Goal: Task Accomplishment & Management: Use online tool/utility

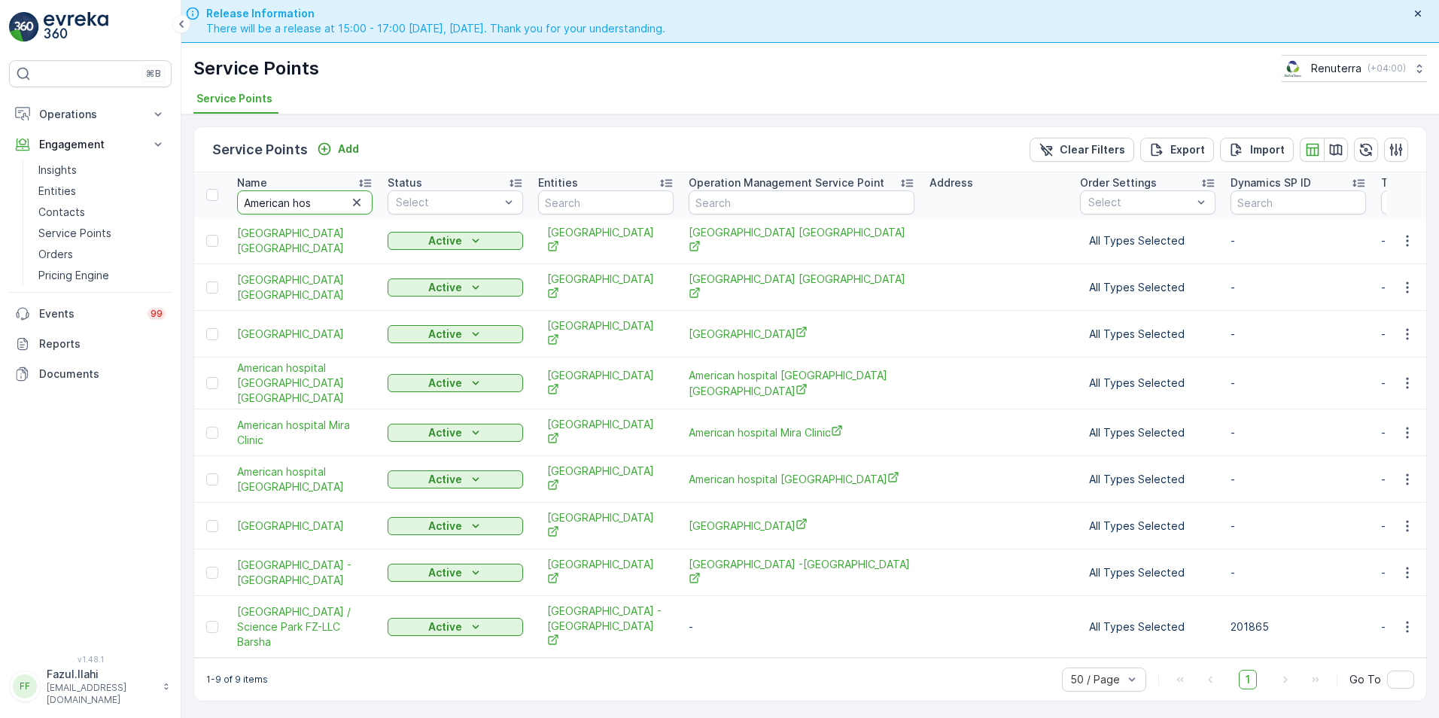
click at [322, 205] on input "American hos" at bounding box center [304, 202] width 135 height 24
type input "Arenco"
click at [322, 205] on input "Arenco" at bounding box center [304, 202] width 135 height 24
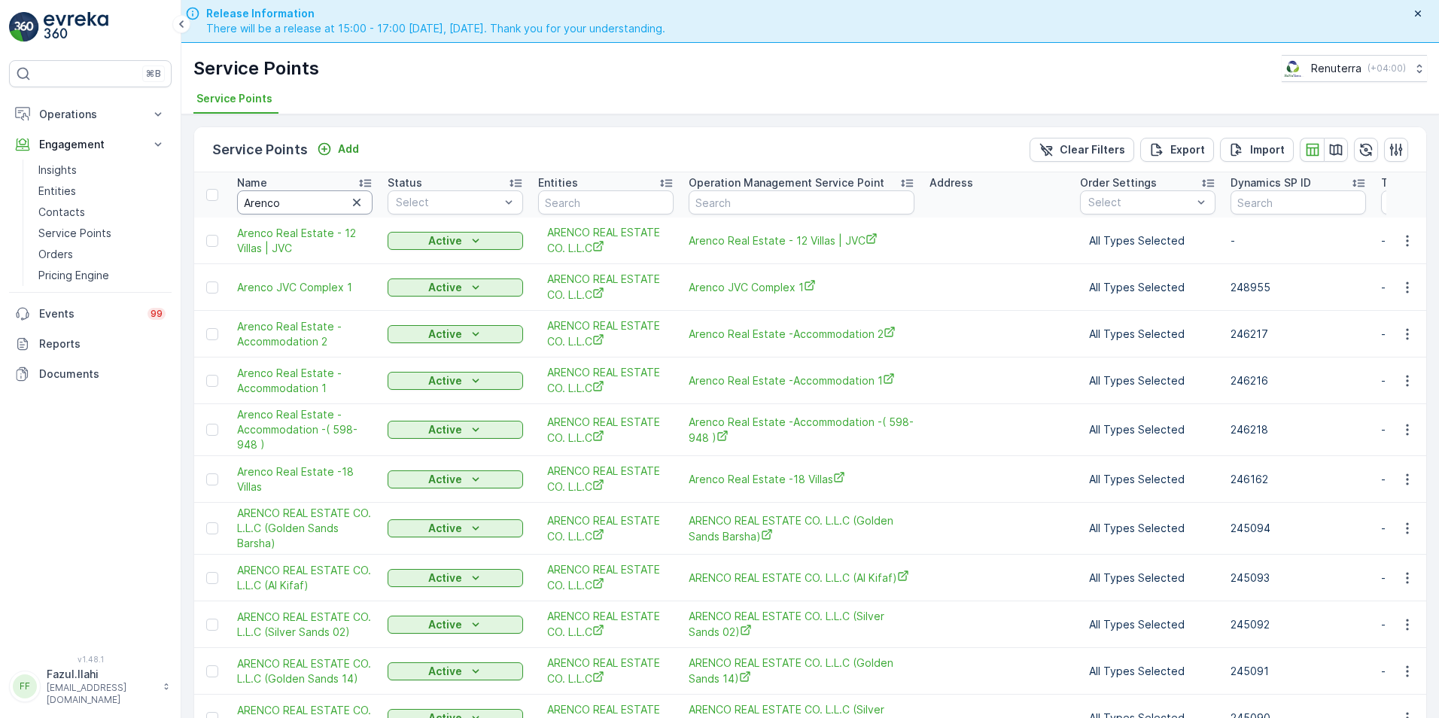
click at [322, 205] on input "Arenco" at bounding box center [304, 202] width 135 height 24
type input "Arencon"
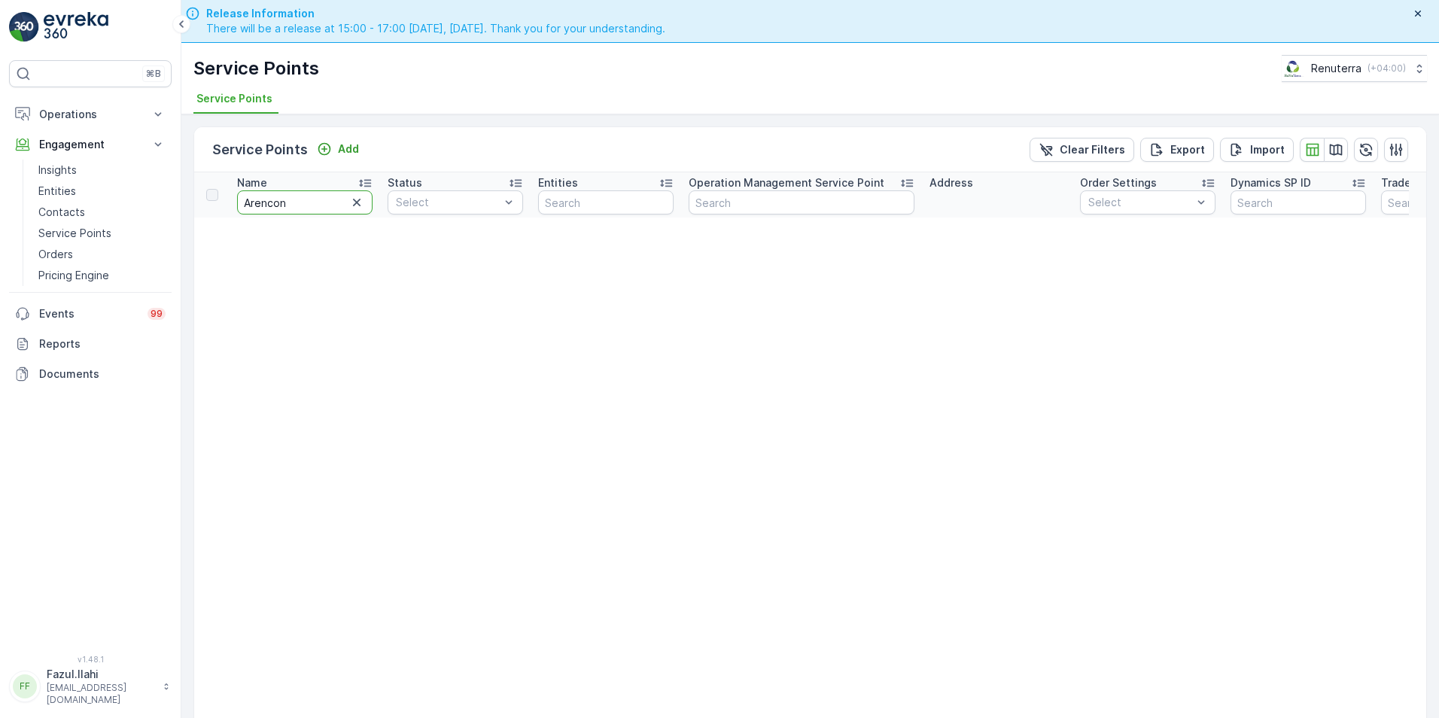
click at [322, 205] on input "Arencon" at bounding box center [304, 202] width 135 height 24
type input "Are"
click at [322, 205] on input "Are" at bounding box center [304, 202] width 135 height 24
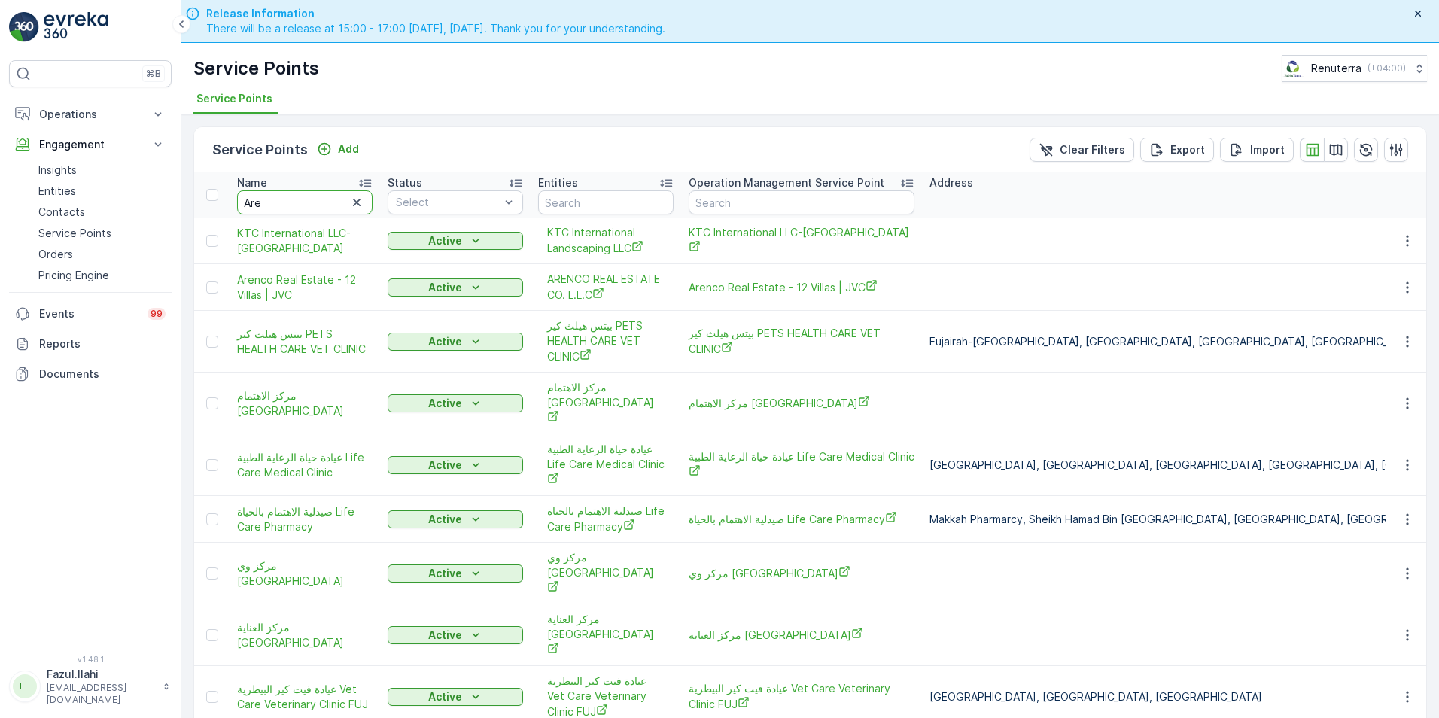
click at [322, 205] on input "Are" at bounding box center [304, 202] width 135 height 24
type input "Arenco"
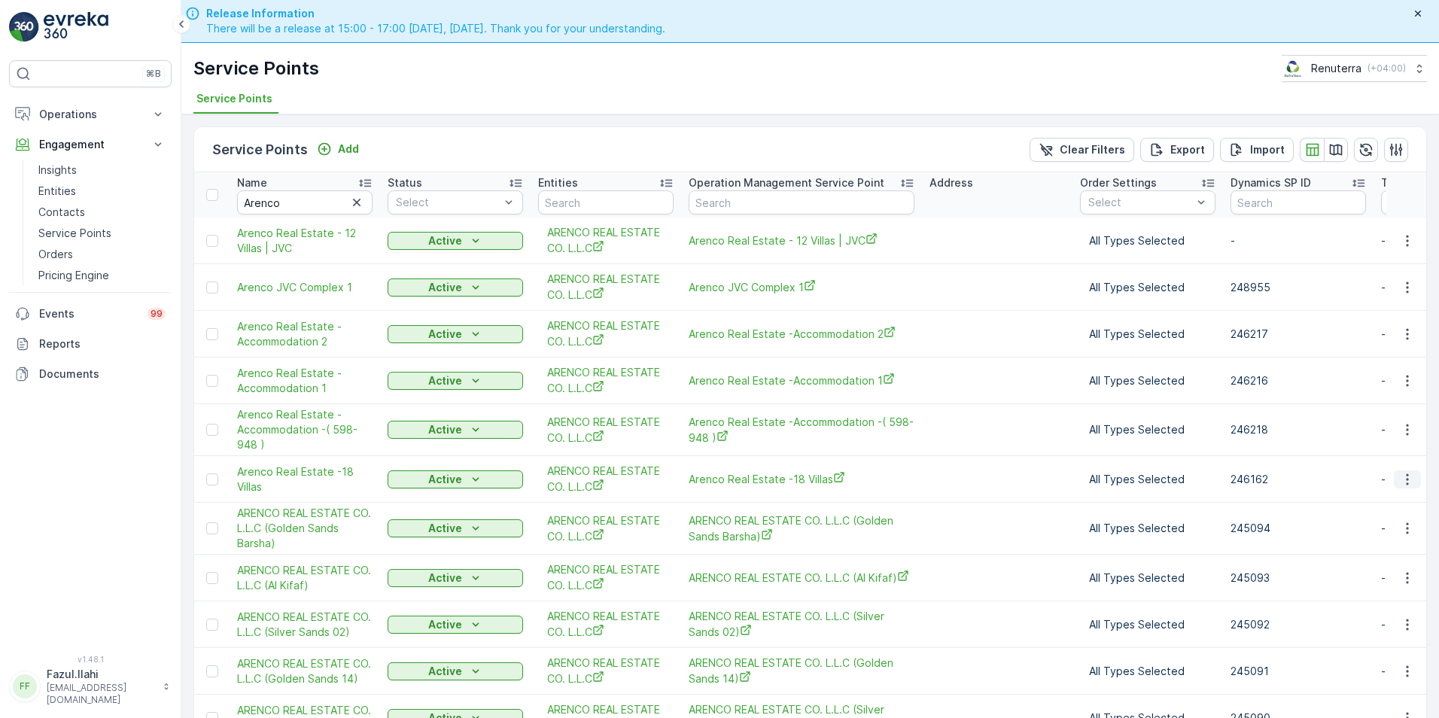
click at [1406, 479] on icon "button" at bounding box center [1407, 479] width 15 height 15
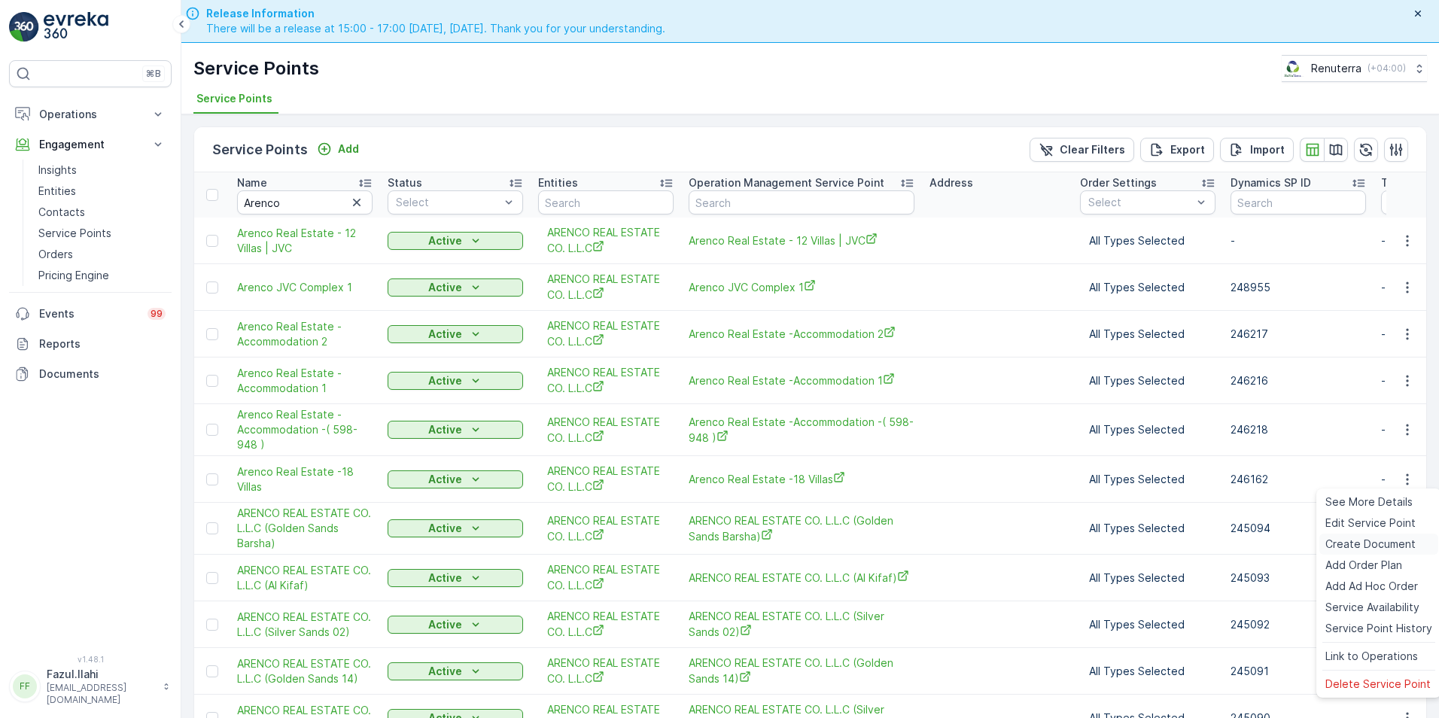
click at [1364, 539] on span "Create Document" at bounding box center [1370, 544] width 90 height 15
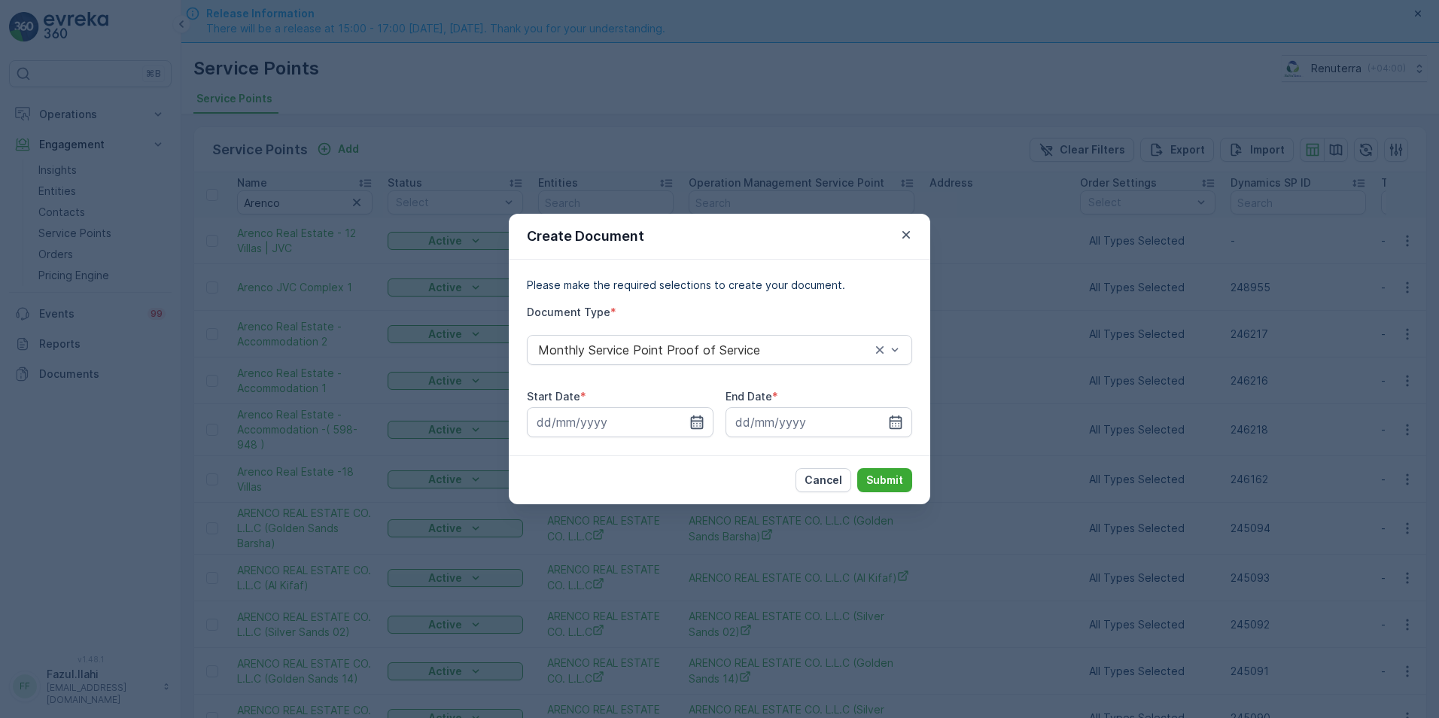
drag, startPoint x: 702, startPoint y: 418, endPoint x: 702, endPoint y: 428, distance: 9.8
click at [701, 418] on icon "button" at bounding box center [696, 422] width 15 height 15
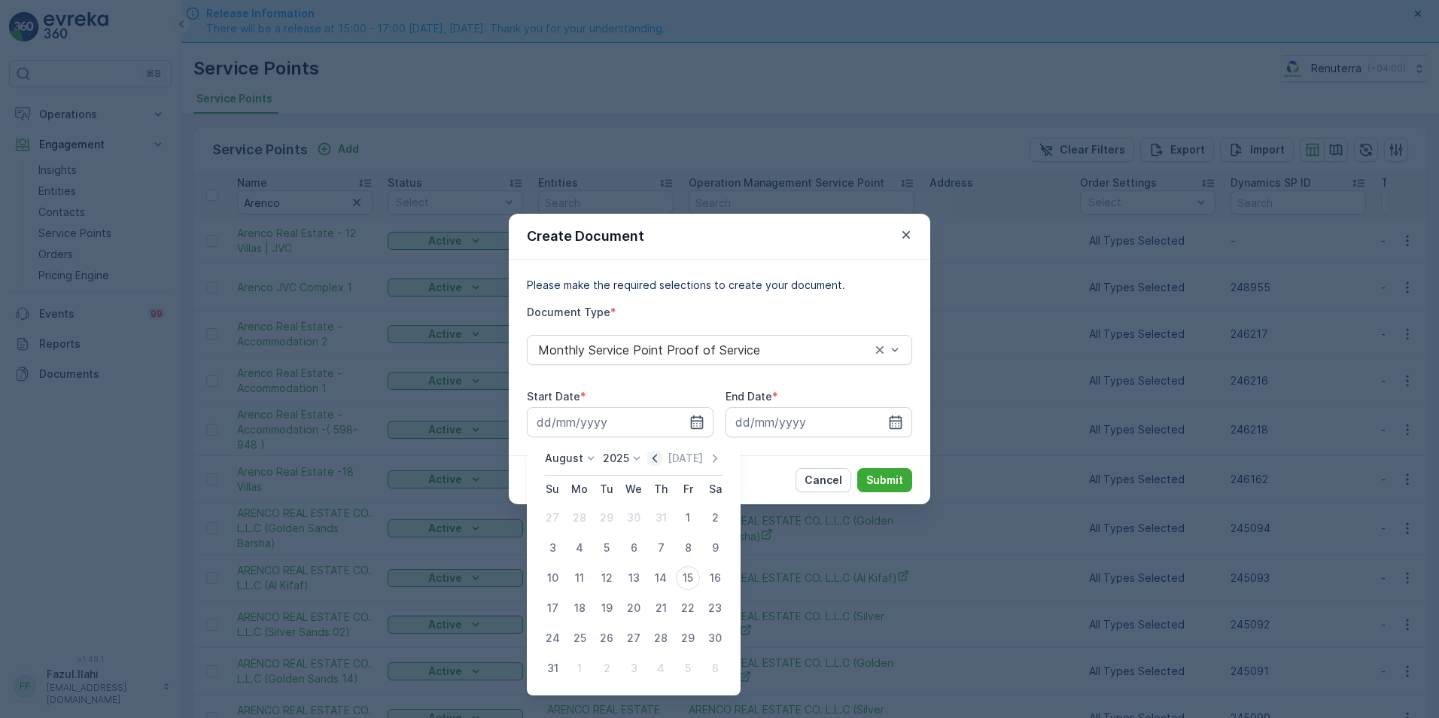
click at [659, 454] on icon "button" at bounding box center [654, 458] width 15 height 15
drag, startPoint x: 608, startPoint y: 512, endPoint x: 600, endPoint y: 507, distance: 9.8
click at [600, 507] on div "1" at bounding box center [606, 518] width 24 height 24
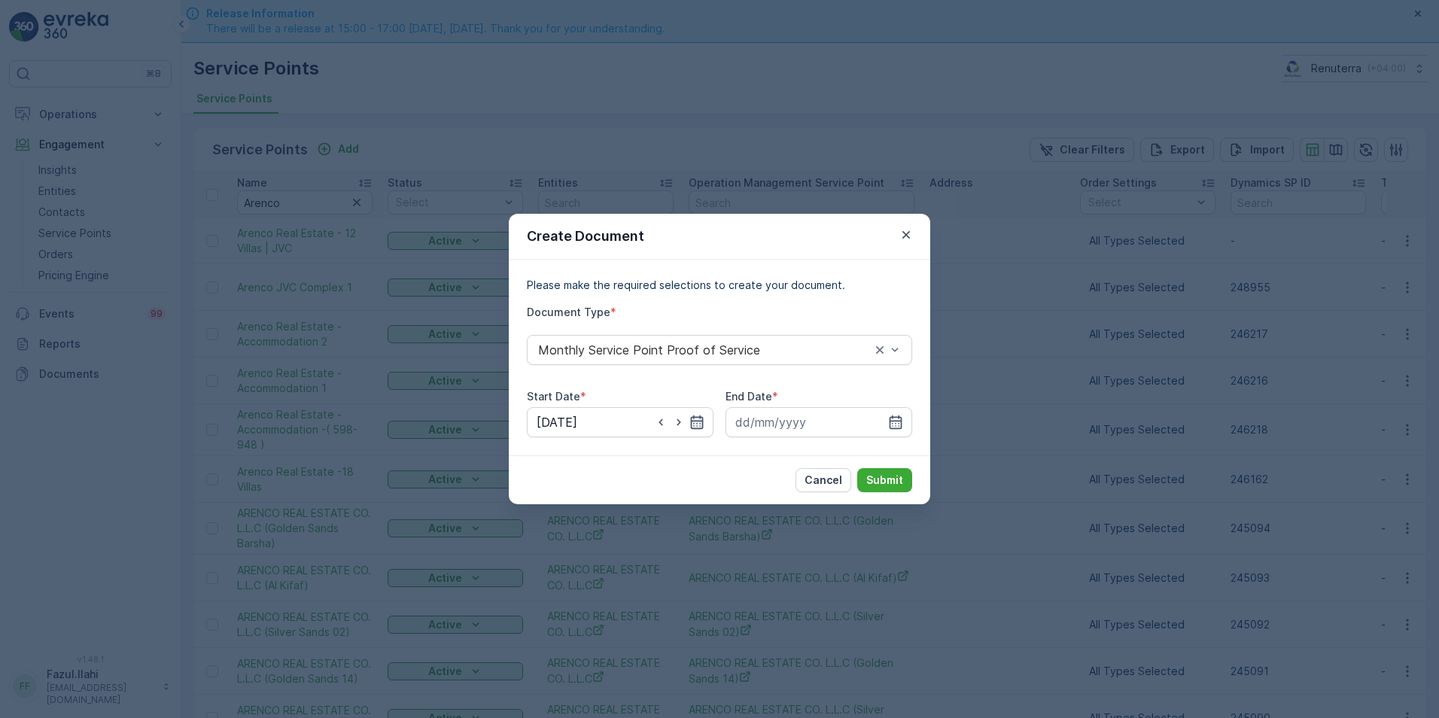
click at [692, 423] on icon "button" at bounding box center [696, 422] width 15 height 15
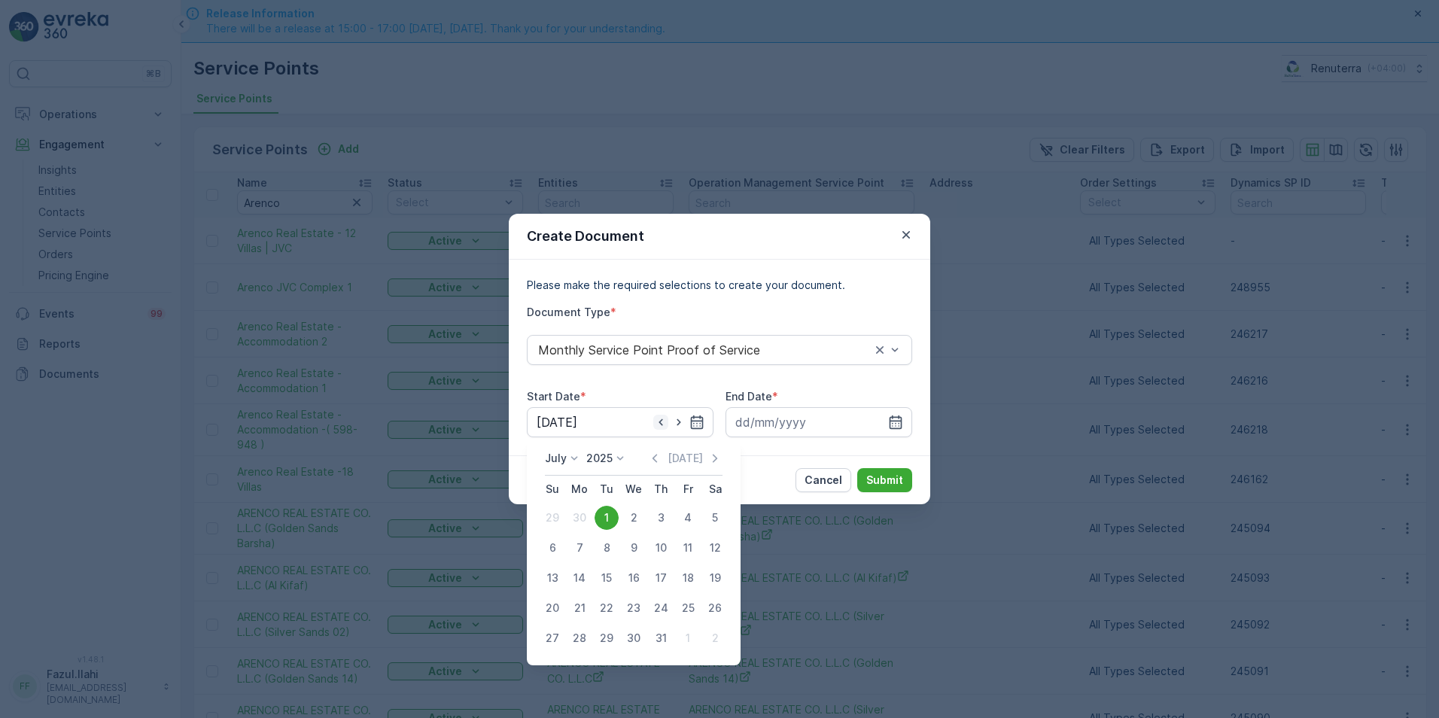
click at [659, 421] on icon "button" at bounding box center [660, 422] width 15 height 15
type input "[DATE]"
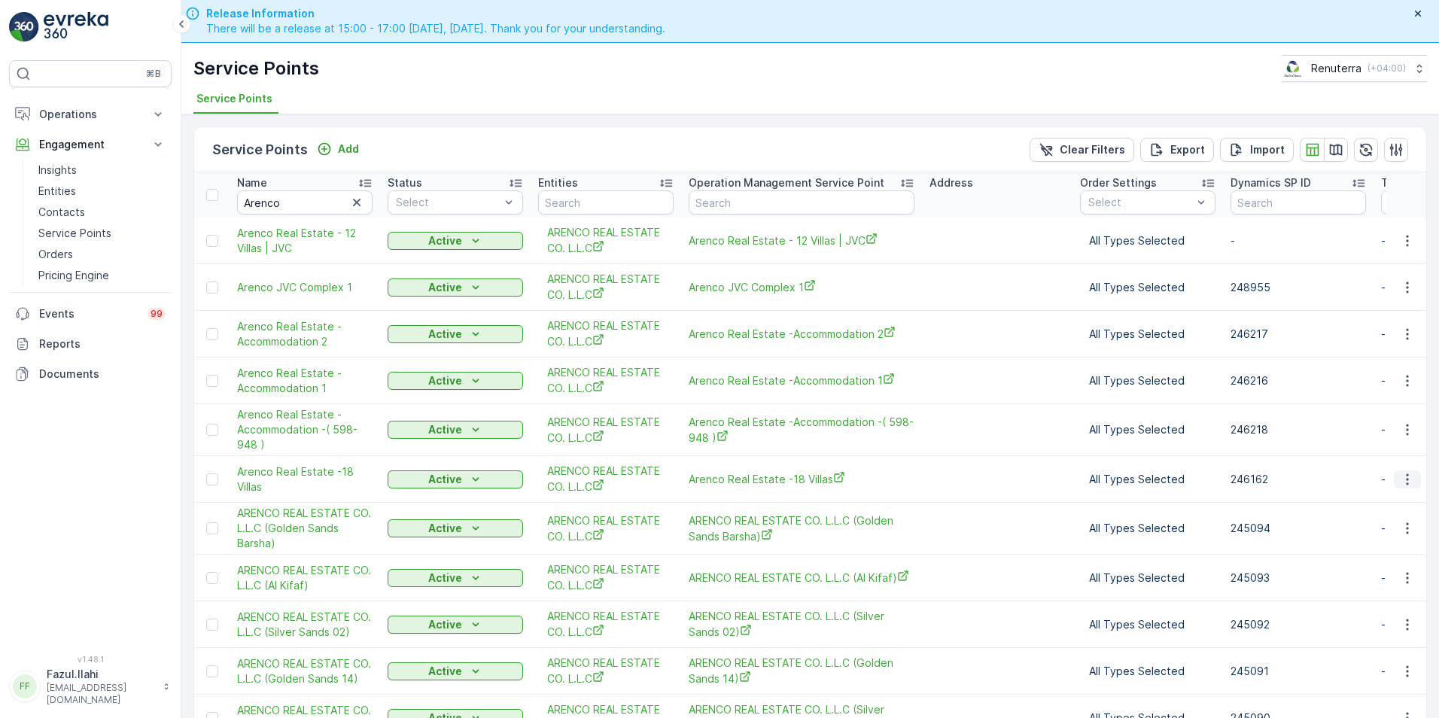
click at [1406, 479] on icon "button" at bounding box center [1407, 478] width 2 height 11
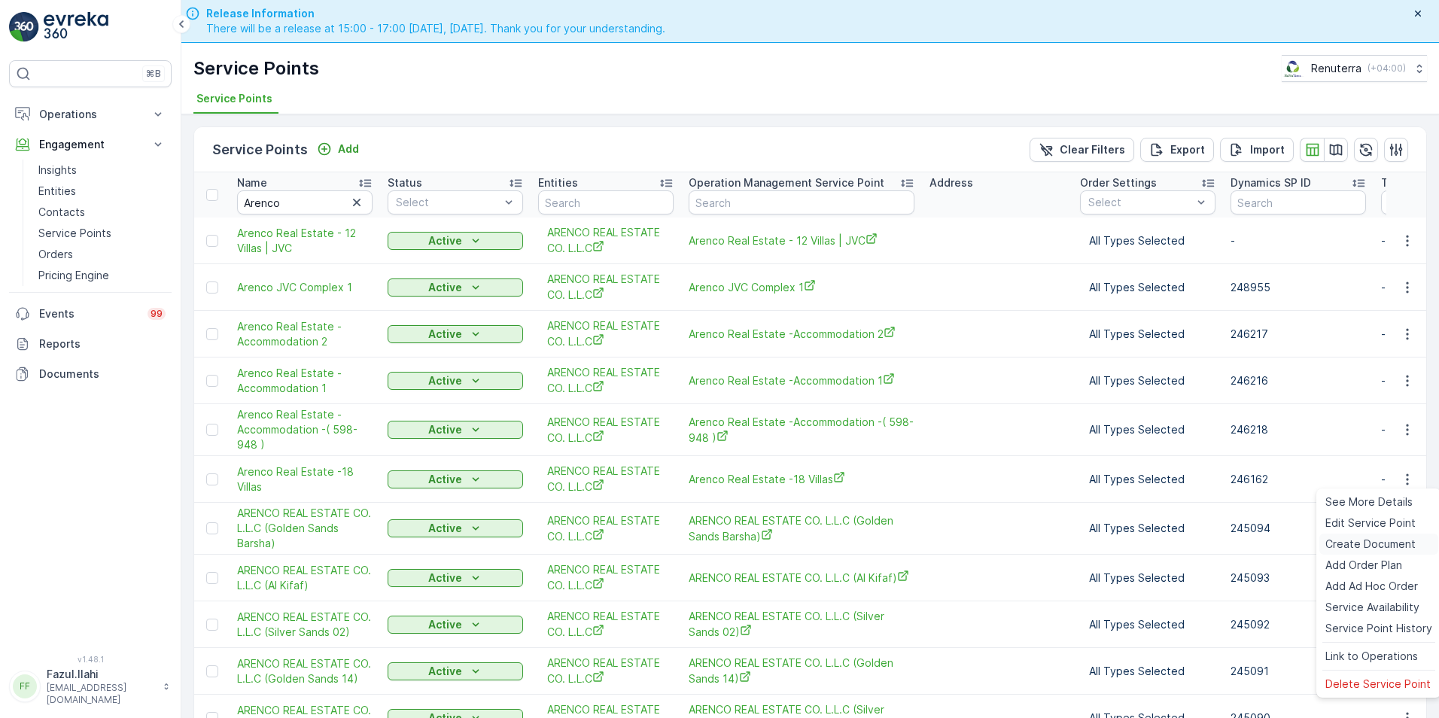
click at [1338, 540] on span "Create Document" at bounding box center [1370, 544] width 90 height 15
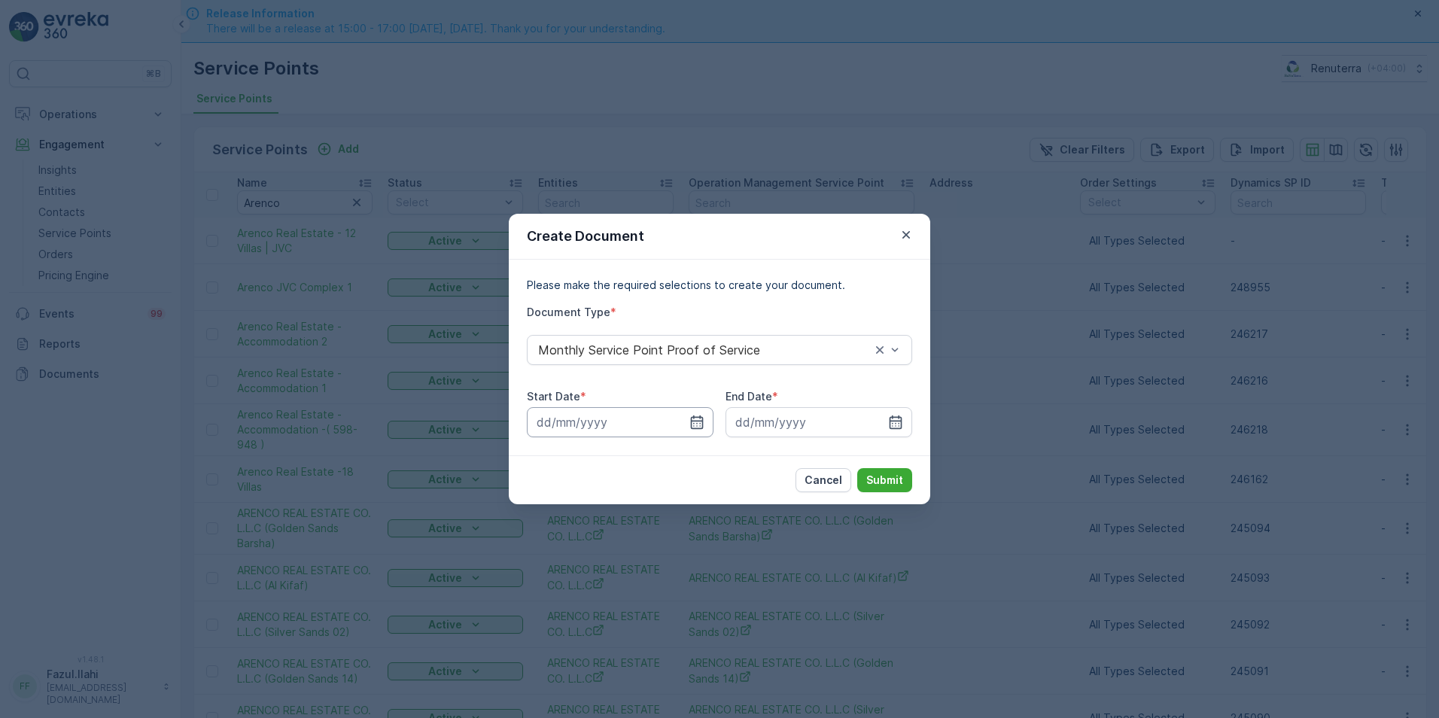
click at [692, 430] on input at bounding box center [620, 422] width 187 height 30
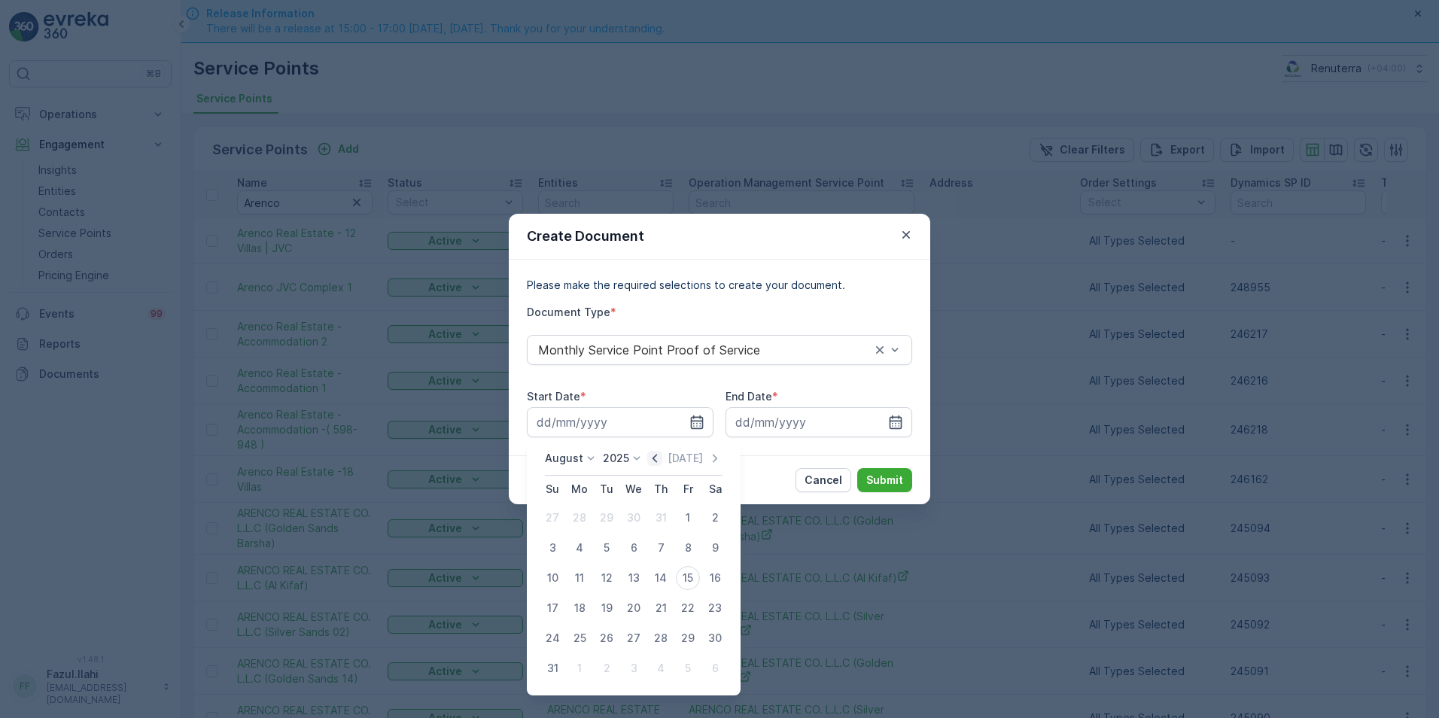
click at [655, 459] on icon "button" at bounding box center [654, 458] width 15 height 15
click at [550, 515] on div "1" at bounding box center [552, 518] width 24 height 24
type input "[DATE]"
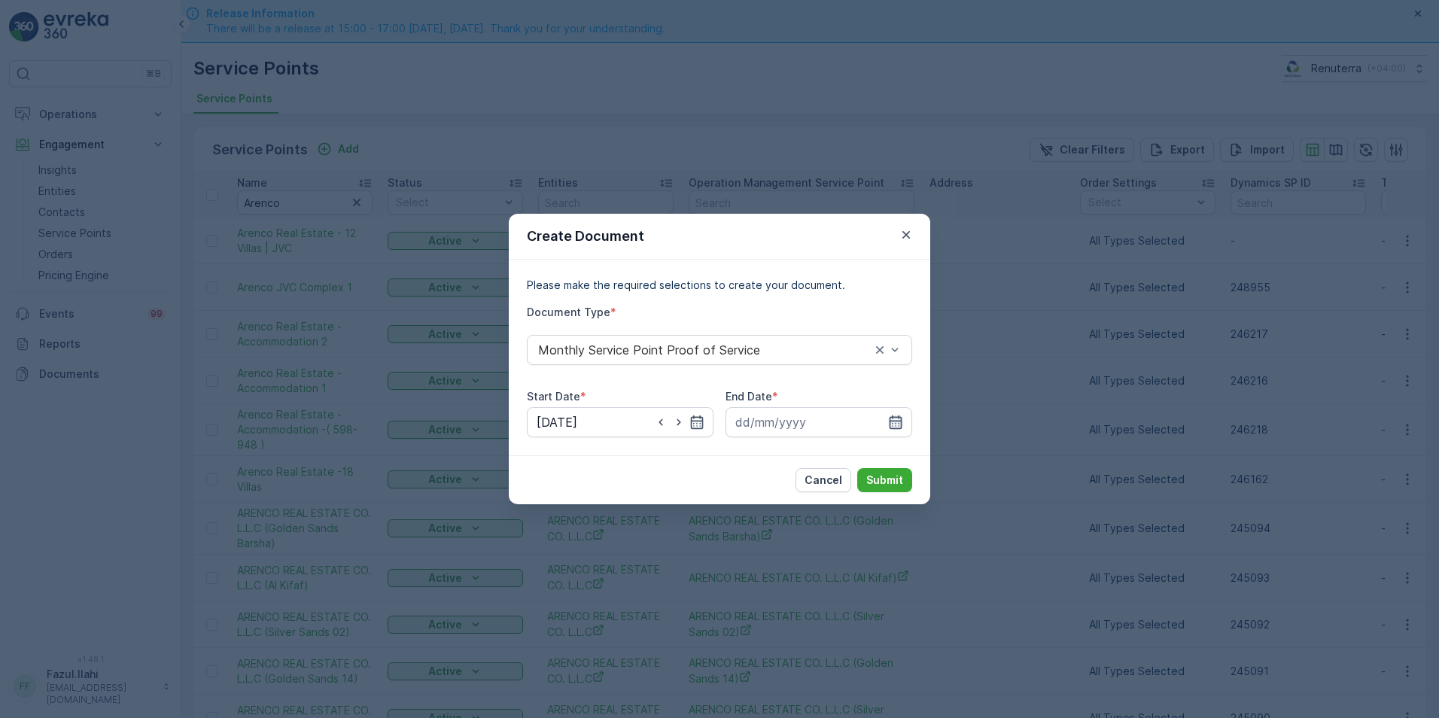
click at [896, 419] on icon "button" at bounding box center [895, 422] width 15 height 15
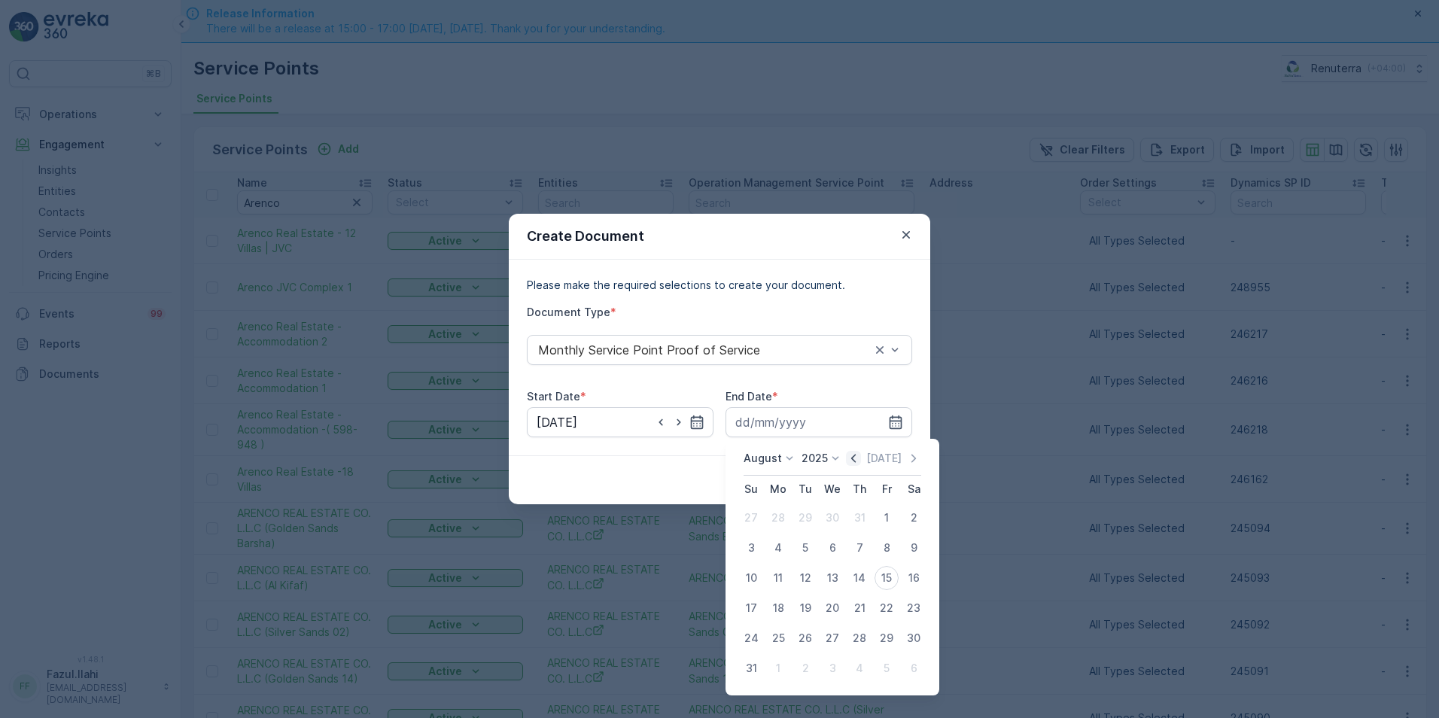
click at [861, 460] on icon "button" at bounding box center [853, 458] width 15 height 15
click at [779, 638] on div "30" at bounding box center [778, 638] width 24 height 24
type input "[DATE]"
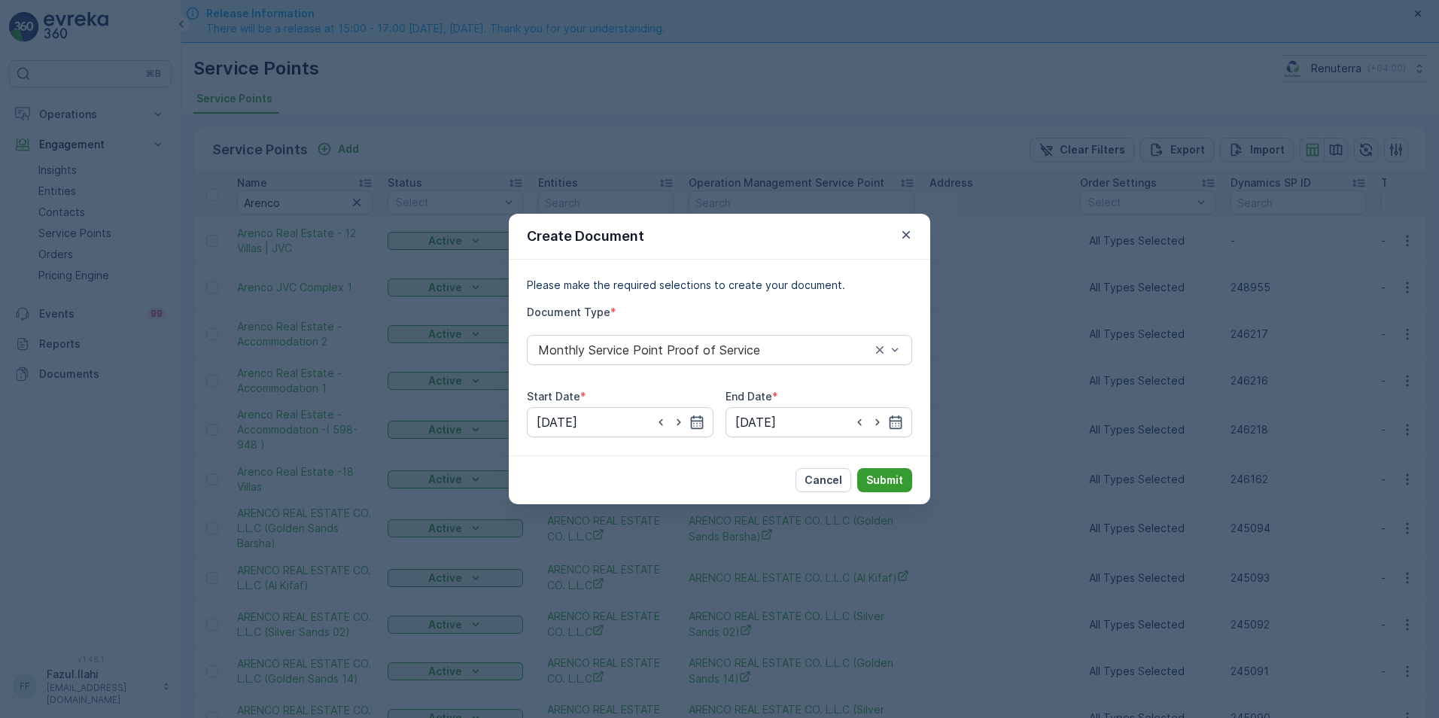
click at [875, 479] on p "Submit" at bounding box center [884, 480] width 37 height 15
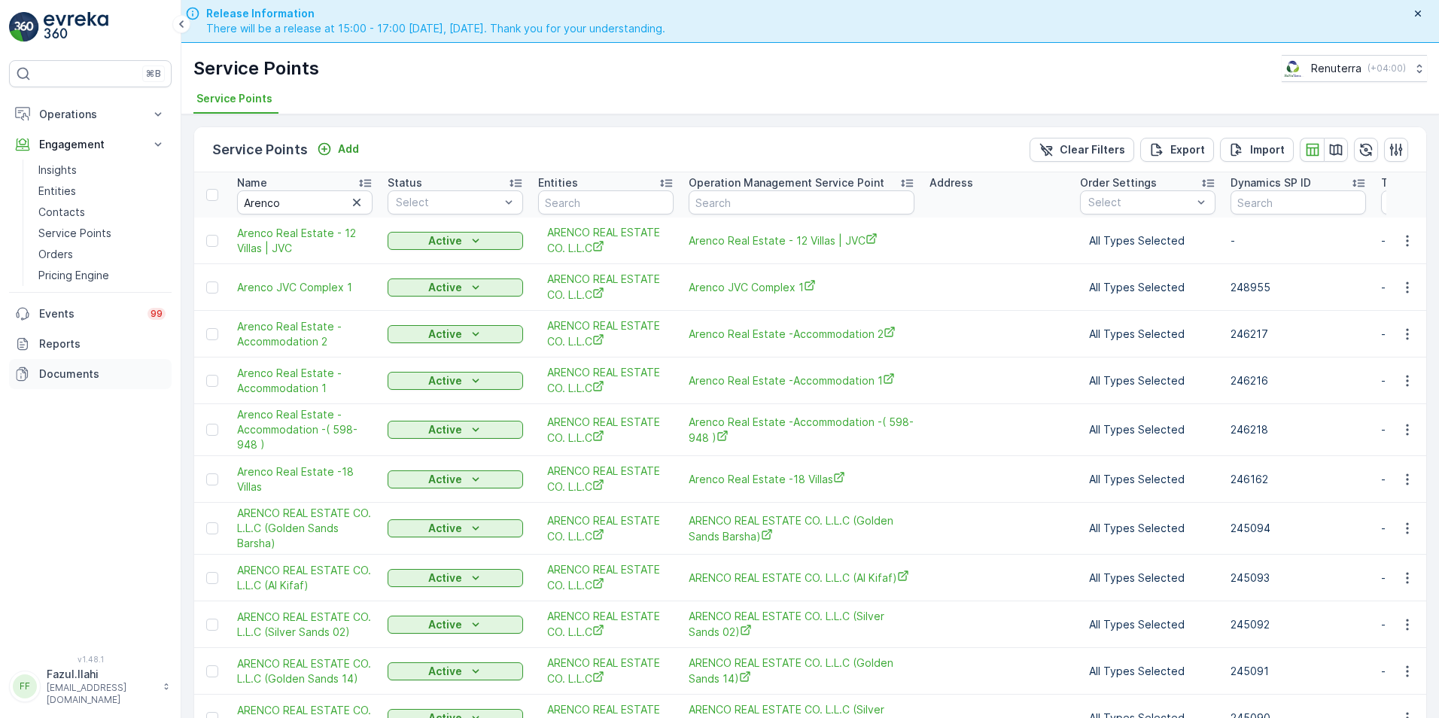
click at [62, 378] on p "Documents" at bounding box center [102, 373] width 126 height 15
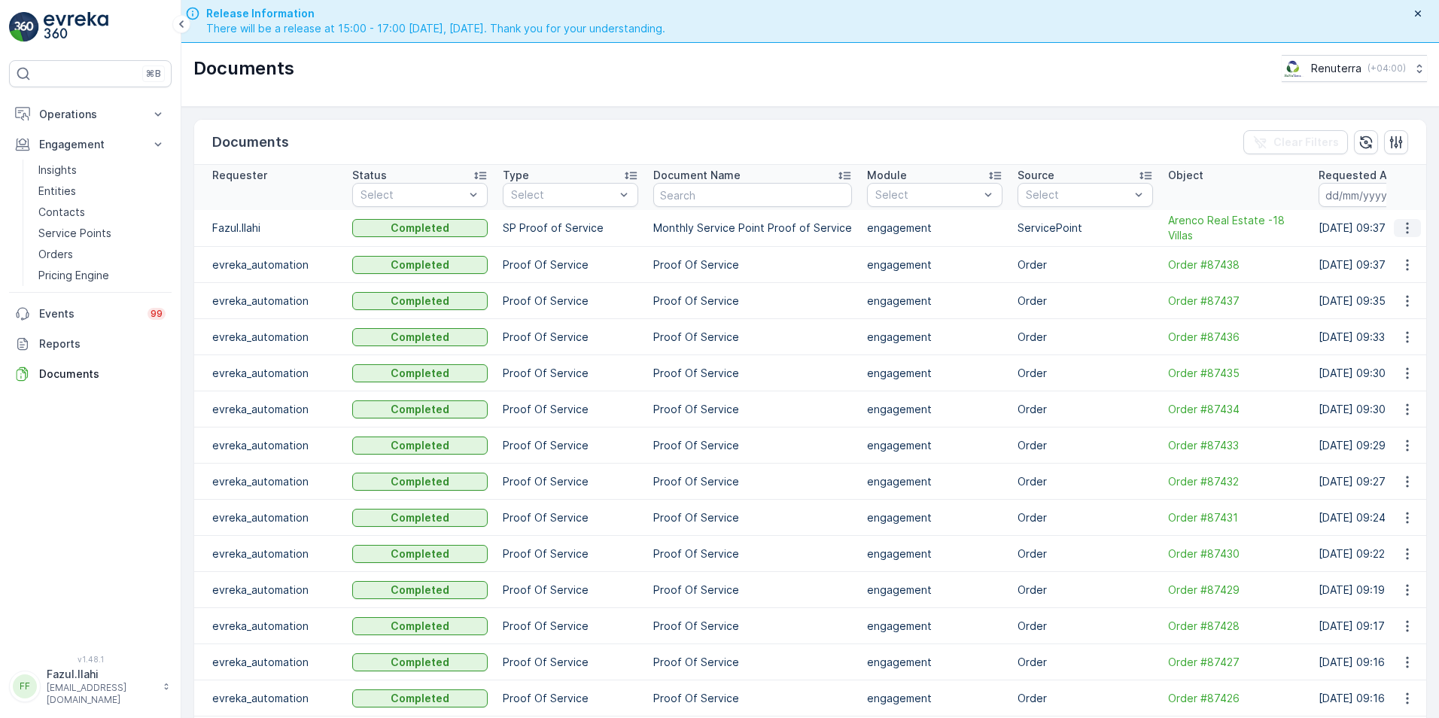
click at [1400, 232] on icon "button" at bounding box center [1407, 227] width 15 height 15
click at [1394, 254] on span "See Details" at bounding box center [1403, 250] width 58 height 15
